Goal: Find specific page/section: Locate a particular part of the current website

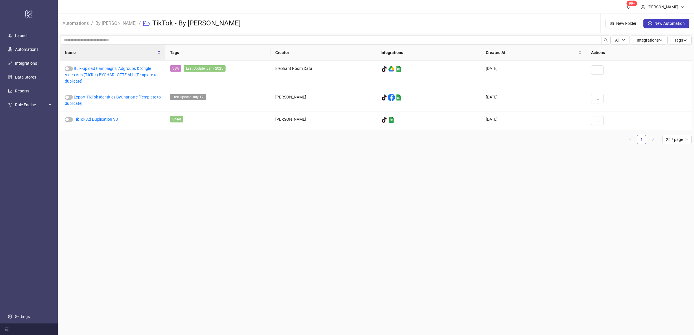
click at [149, 164] on main "99+ [PERSON_NAME] Automations / By [PERSON_NAME] / TikTok - By [PERSON_NAME] Ne…" at bounding box center [376, 167] width 636 height 335
click at [152, 162] on main "99+ [PERSON_NAME] Automations / By [PERSON_NAME] / TikTok - By [PERSON_NAME] Ne…" at bounding box center [376, 167] width 636 height 335
click at [153, 162] on main "99+ [PERSON_NAME] Automations / By [PERSON_NAME] / TikTok - By [PERSON_NAME] Ne…" at bounding box center [376, 167] width 636 height 335
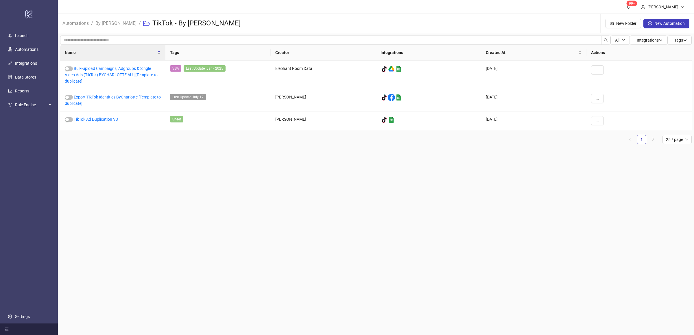
click at [115, 143] on ul "1 25 / page" at bounding box center [376, 139] width 632 height 9
click at [126, 74] on link "Bulk-upload Campaigns, Adgroups & Single Video Ads (TikTok) BYCHARLOTTE AU | [T…" at bounding box center [111, 74] width 93 height 17
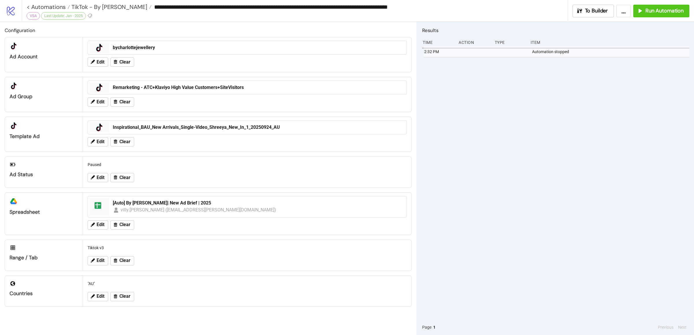
click at [472, 191] on div "2:32 PM Automation stopped" at bounding box center [555, 183] width 267 height 274
click at [471, 191] on div "2:32 PM Automation stopped" at bounding box center [555, 183] width 267 height 274
click at [469, 190] on div "2:32 PM Automation stopped" at bounding box center [555, 183] width 267 height 274
click at [519, 196] on div "2:32 PM Automation stopped" at bounding box center [555, 183] width 267 height 274
click at [503, 205] on div "2:32 PM Automation stopped" at bounding box center [555, 183] width 267 height 274
